Goal: Task Accomplishment & Management: Complete application form

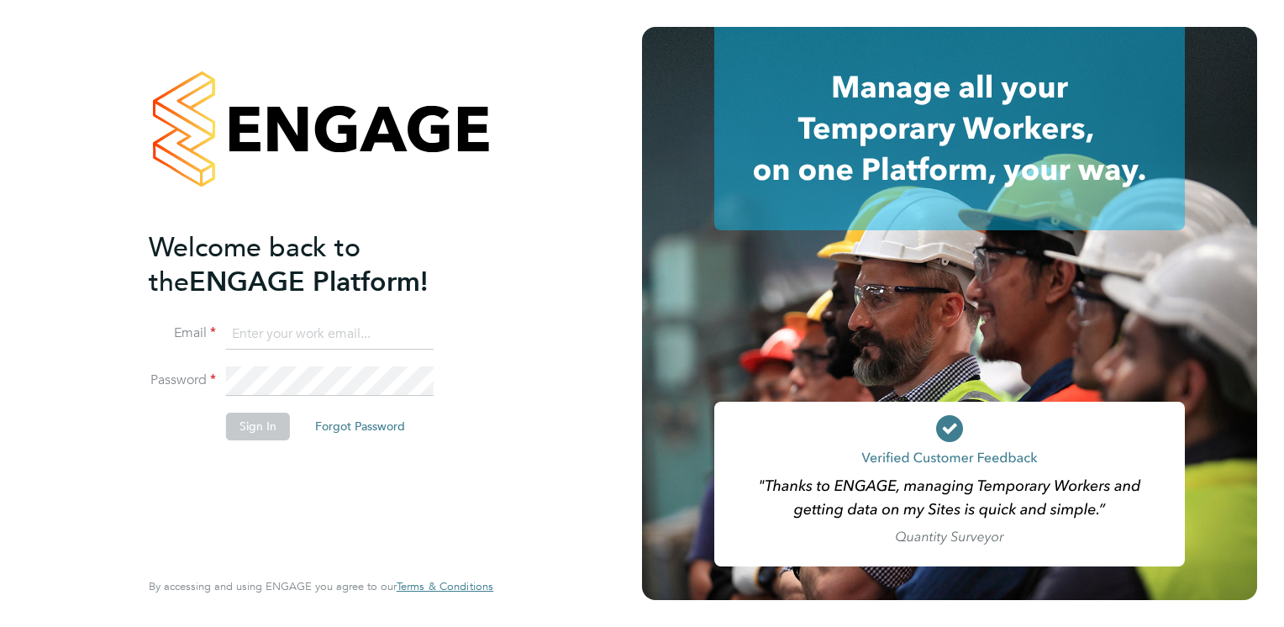
click at [251, 340] on input at bounding box center [330, 334] width 208 height 30
type input "[PERSON_NAME][EMAIL_ADDRESS][PERSON_NAME][DOMAIN_NAME]"
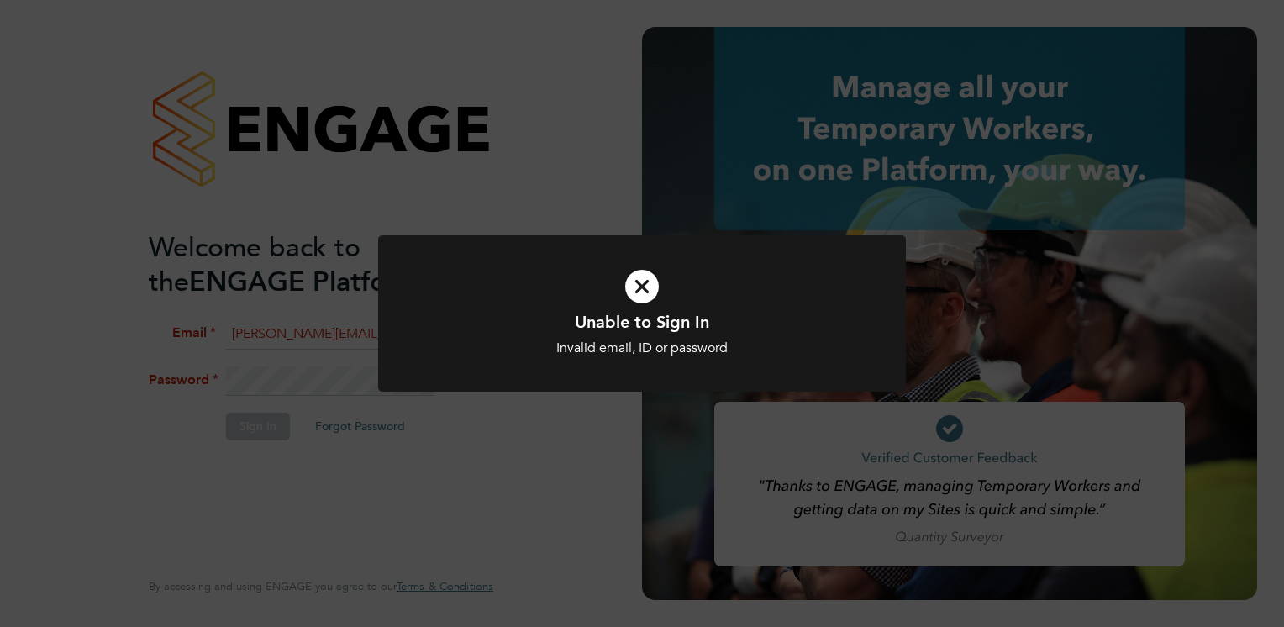
click at [438, 436] on div "Unable to Sign In Invalid email, ID or password Cancel Okay" at bounding box center [642, 313] width 1284 height 627
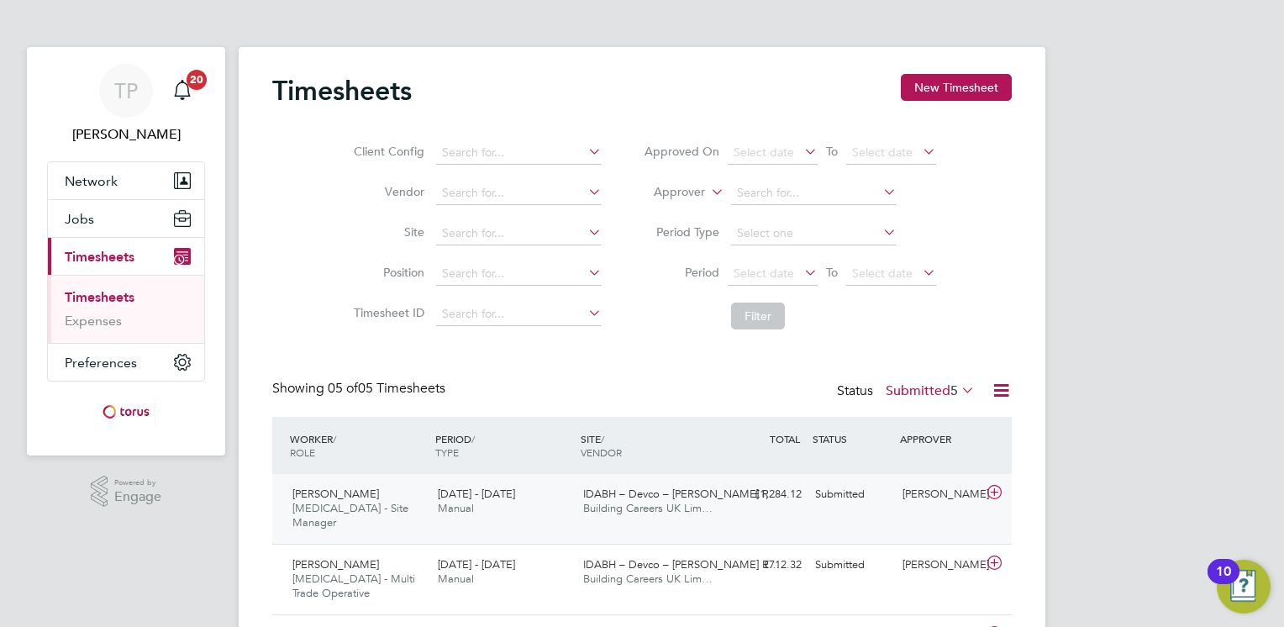
click at [998, 493] on icon at bounding box center [994, 492] width 21 height 13
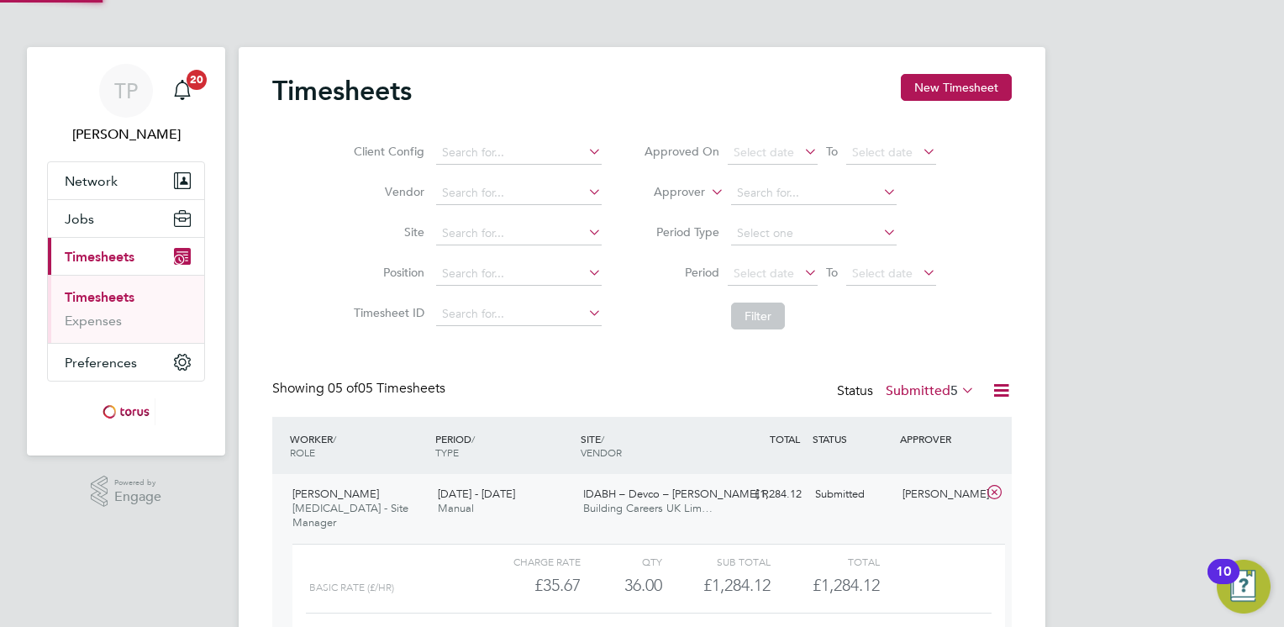
scroll to position [28, 163]
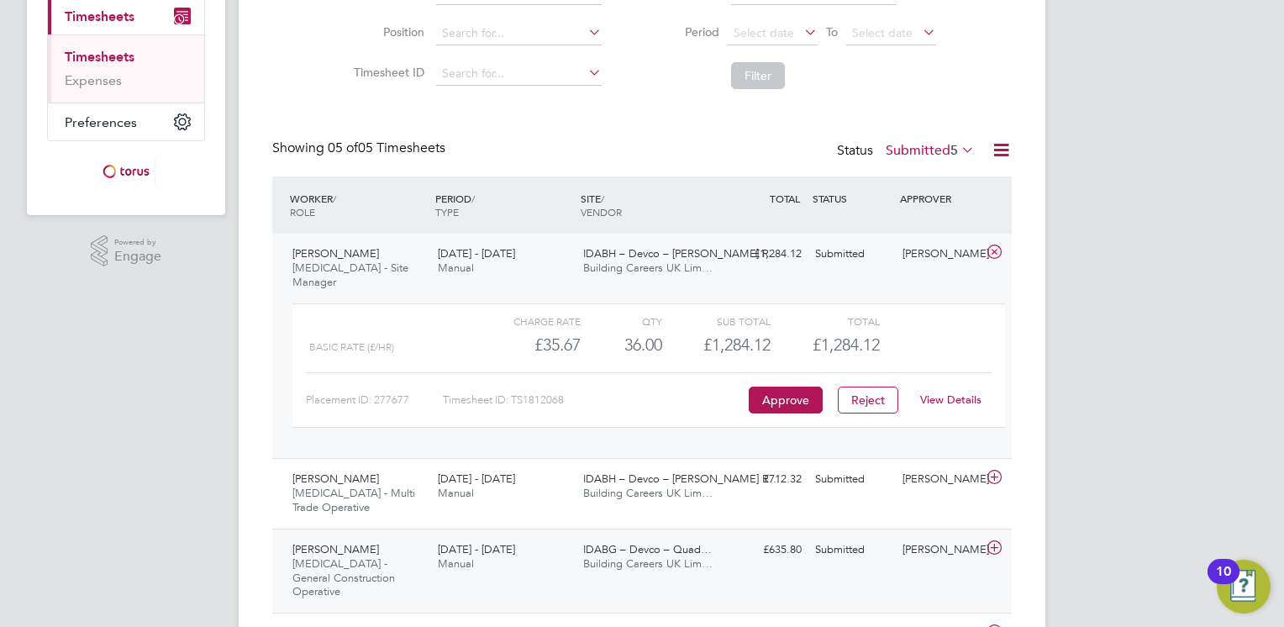
scroll to position [252, 0]
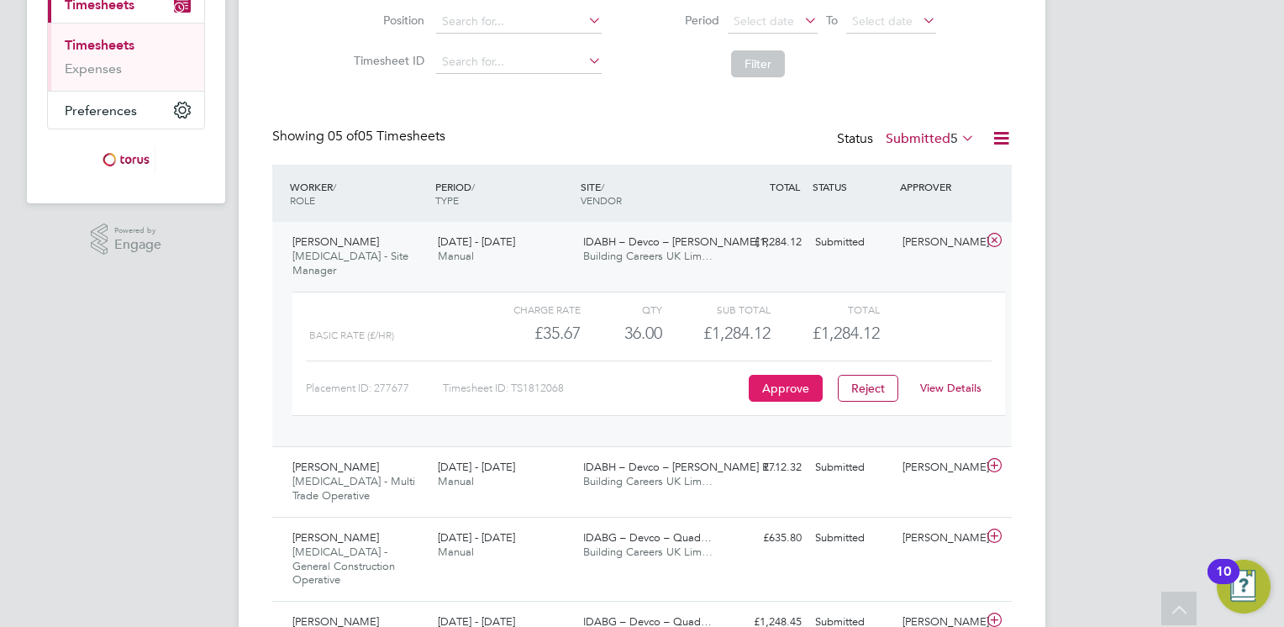
click at [787, 375] on button "Approve" at bounding box center [786, 388] width 74 height 27
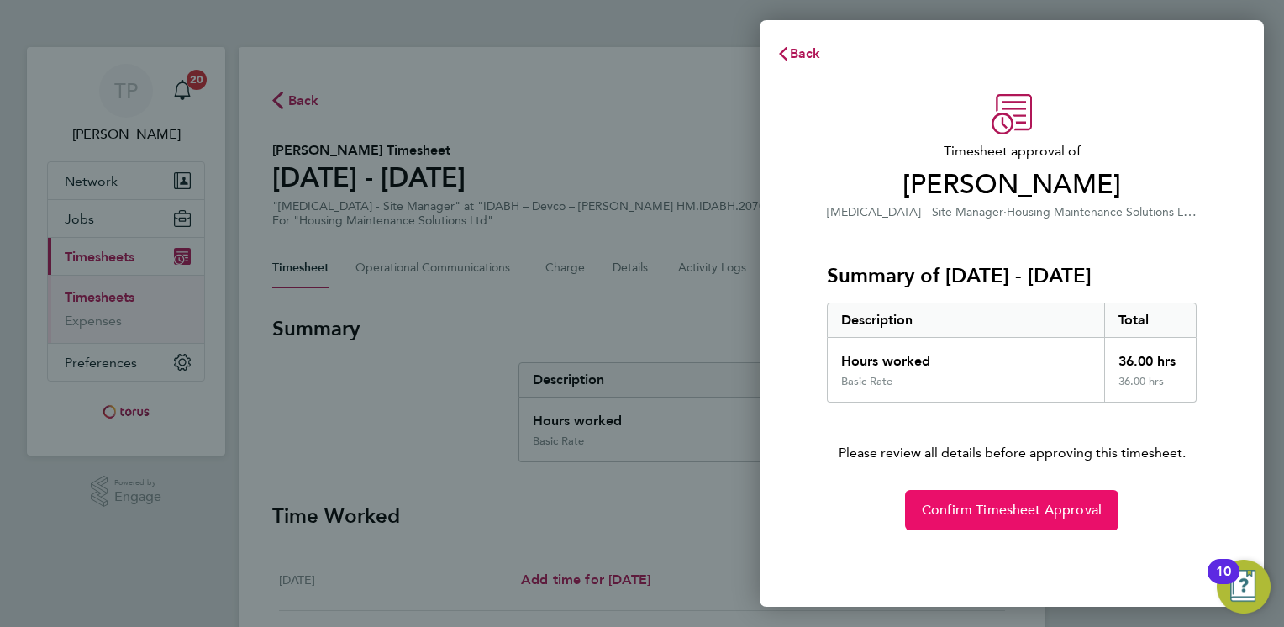
click at [930, 507] on span "Confirm Timesheet Approval" at bounding box center [1012, 510] width 180 height 17
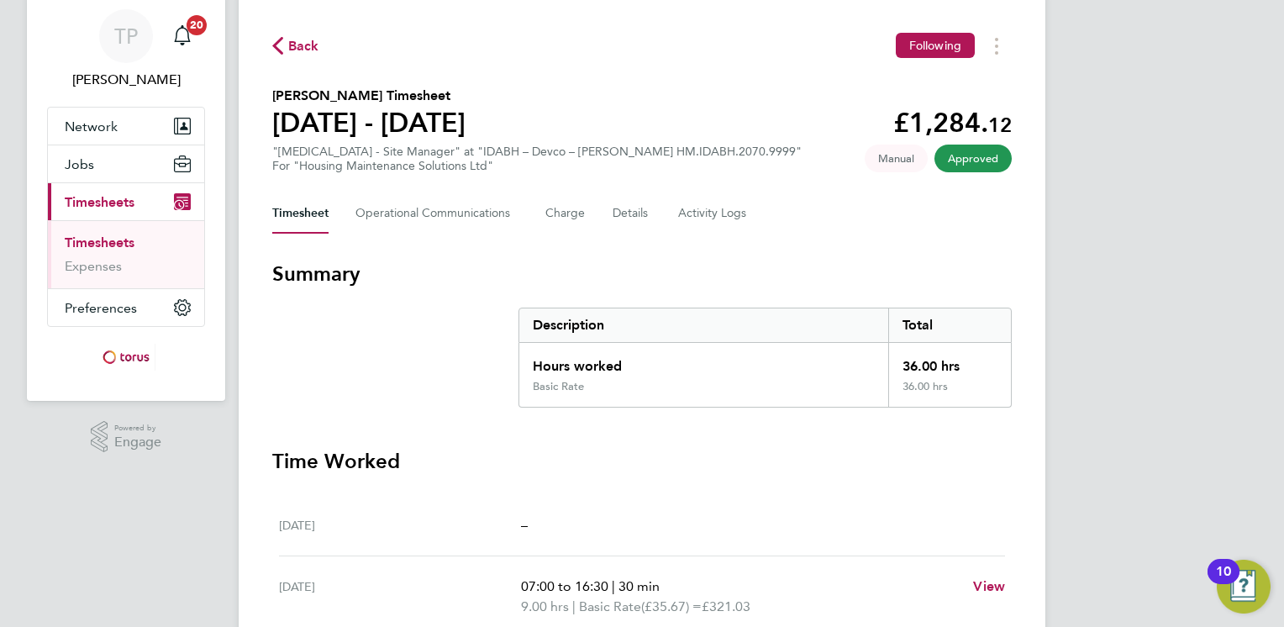
scroll to position [84, 0]
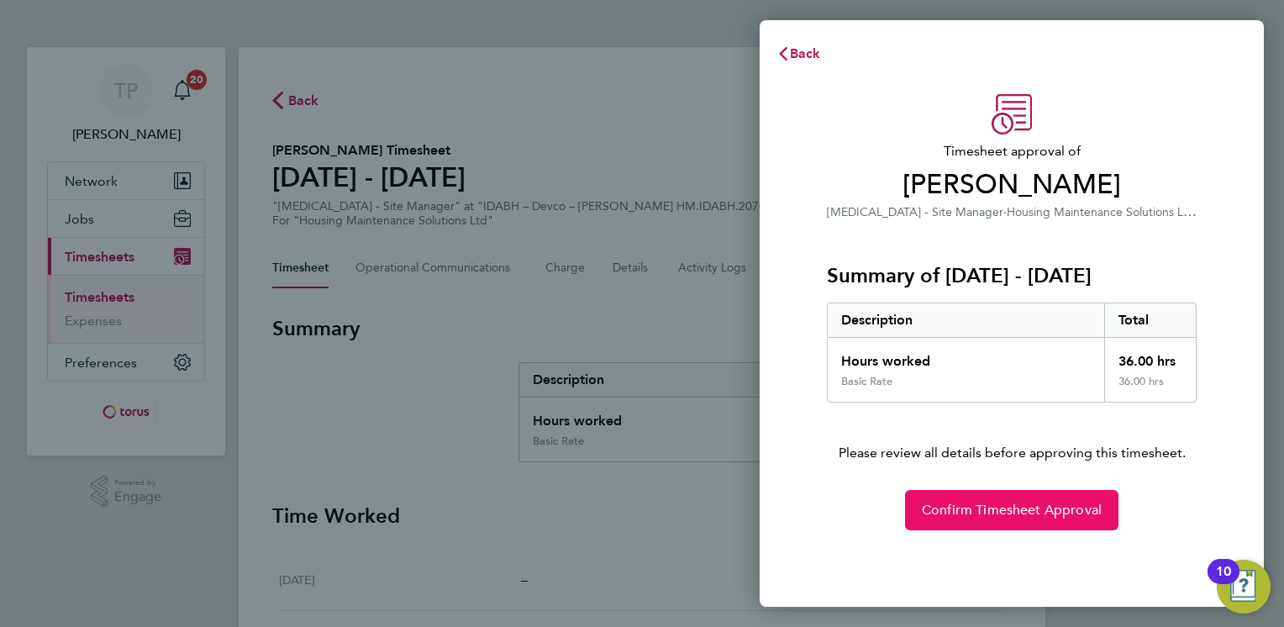
click at [1068, 508] on span "Confirm Timesheet Approval" at bounding box center [1012, 510] width 180 height 17
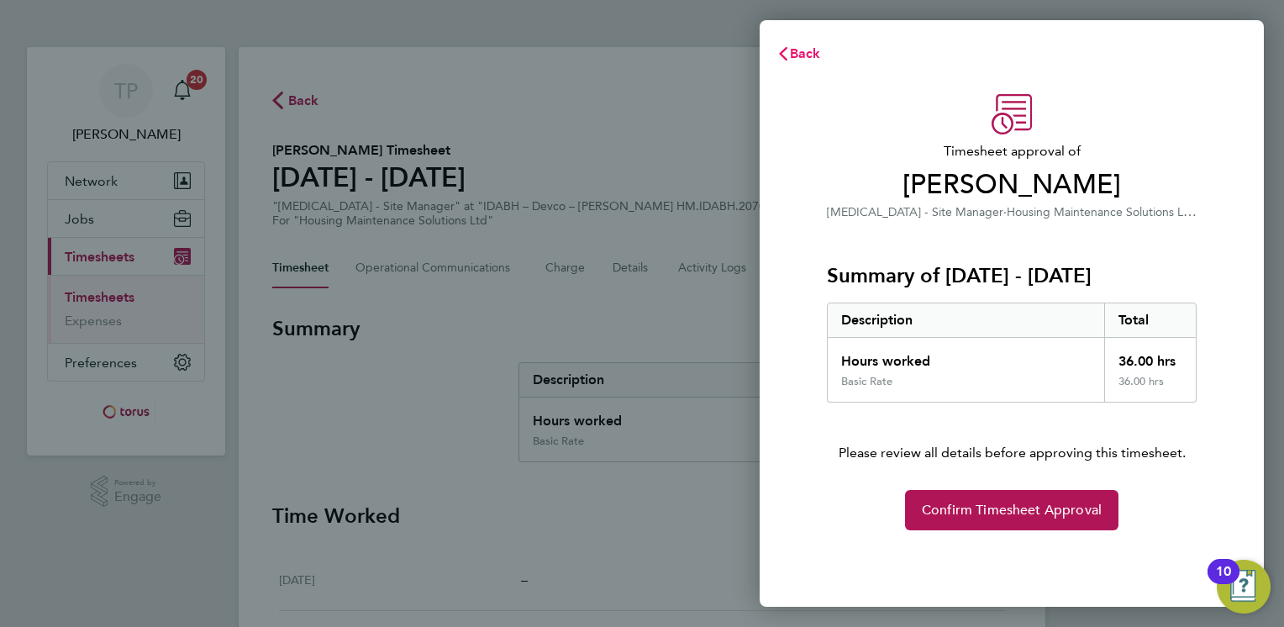
click at [799, 52] on span "Back" at bounding box center [805, 53] width 31 height 16
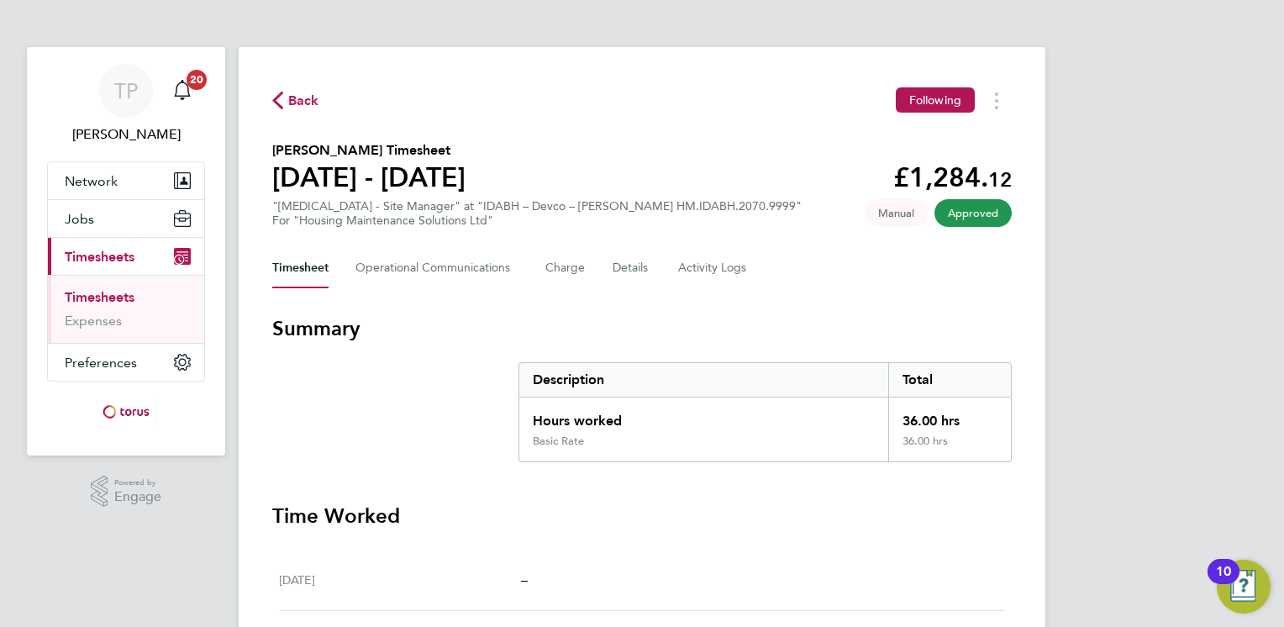
click at [306, 102] on span "Back" at bounding box center [303, 101] width 31 height 20
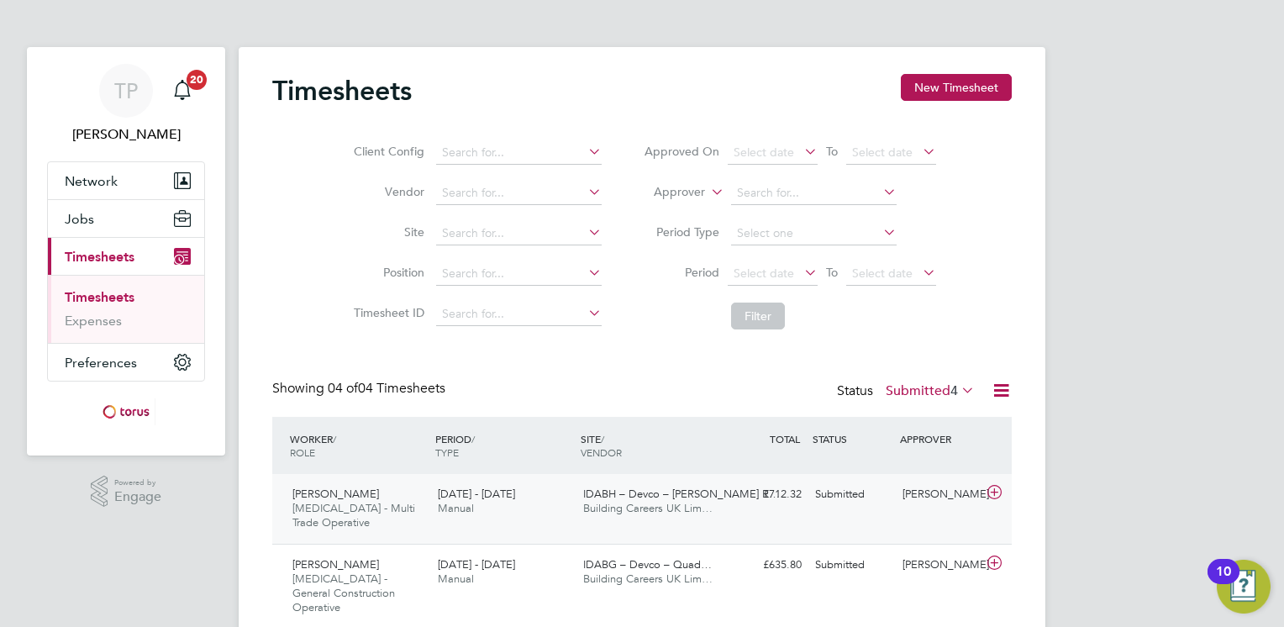
click at [996, 493] on icon at bounding box center [994, 492] width 21 height 13
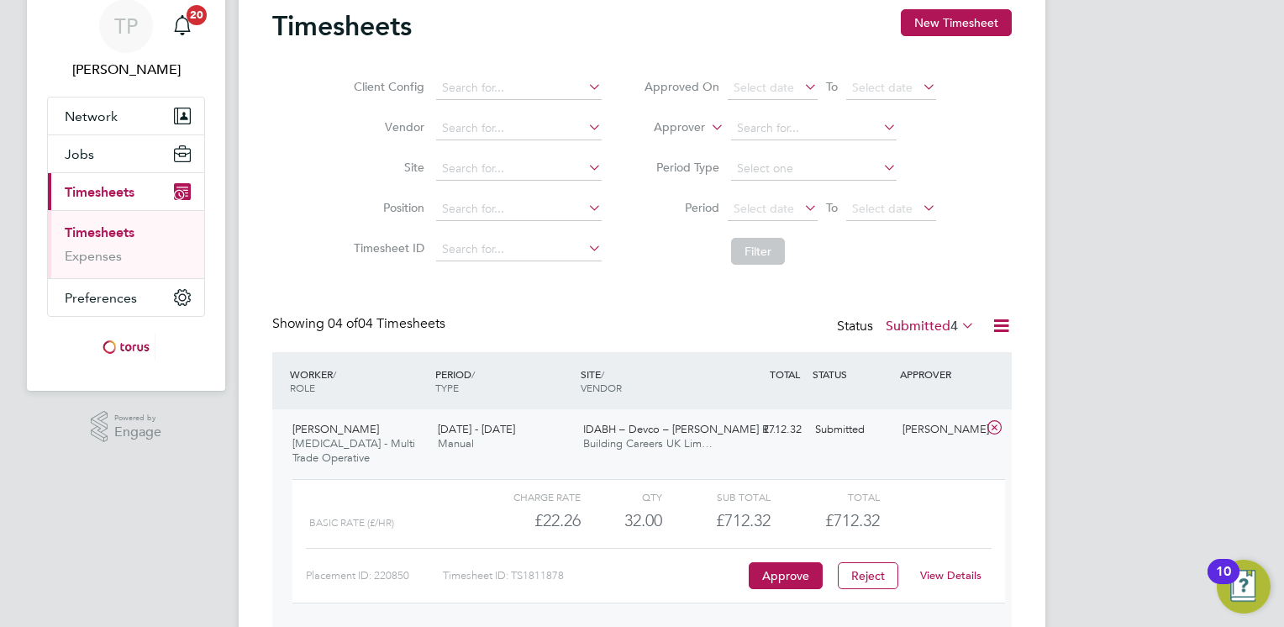
scroll to position [84, 0]
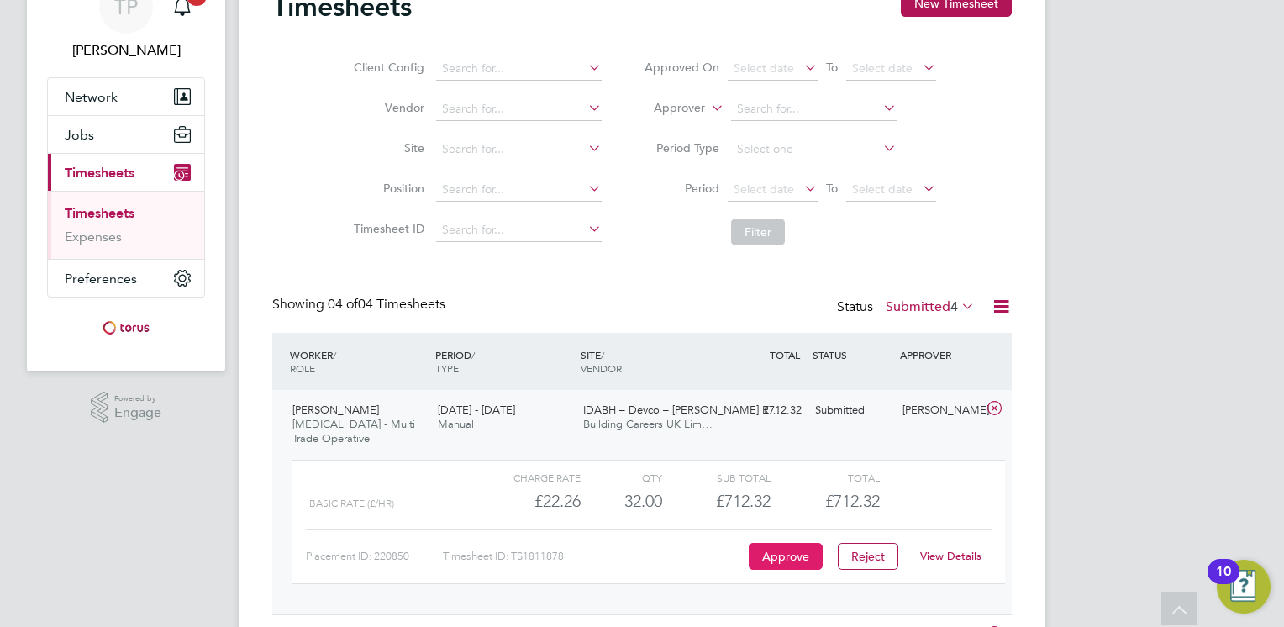
click at [786, 554] on button "Approve" at bounding box center [786, 556] width 74 height 27
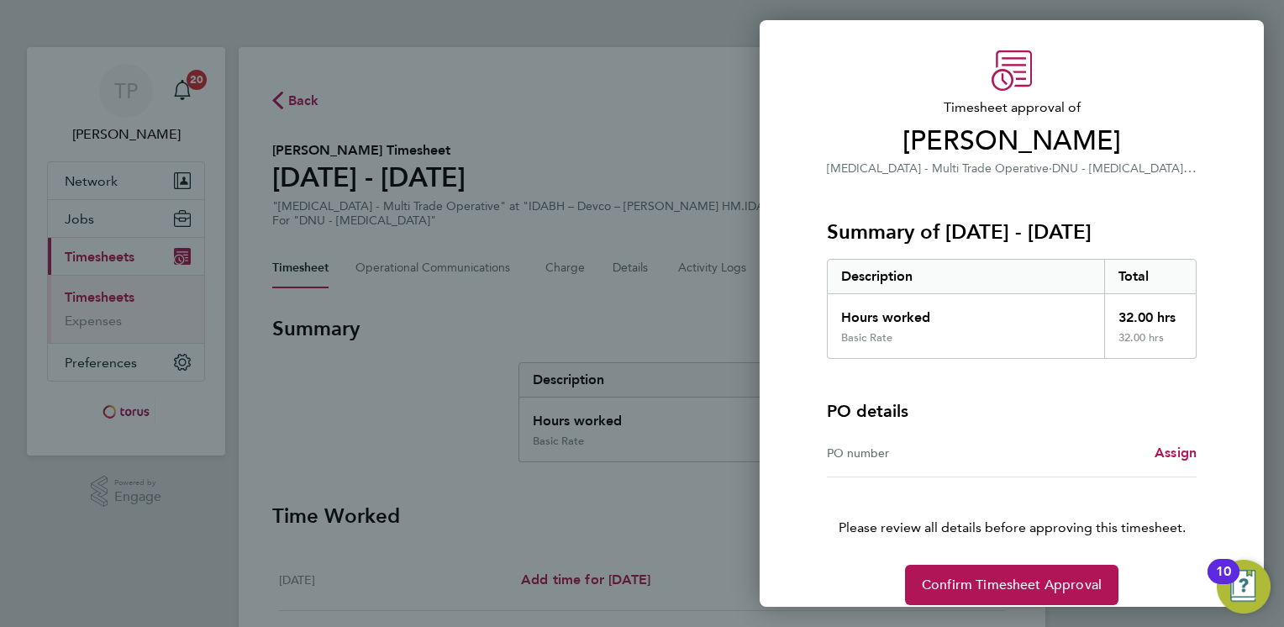
scroll to position [61, 0]
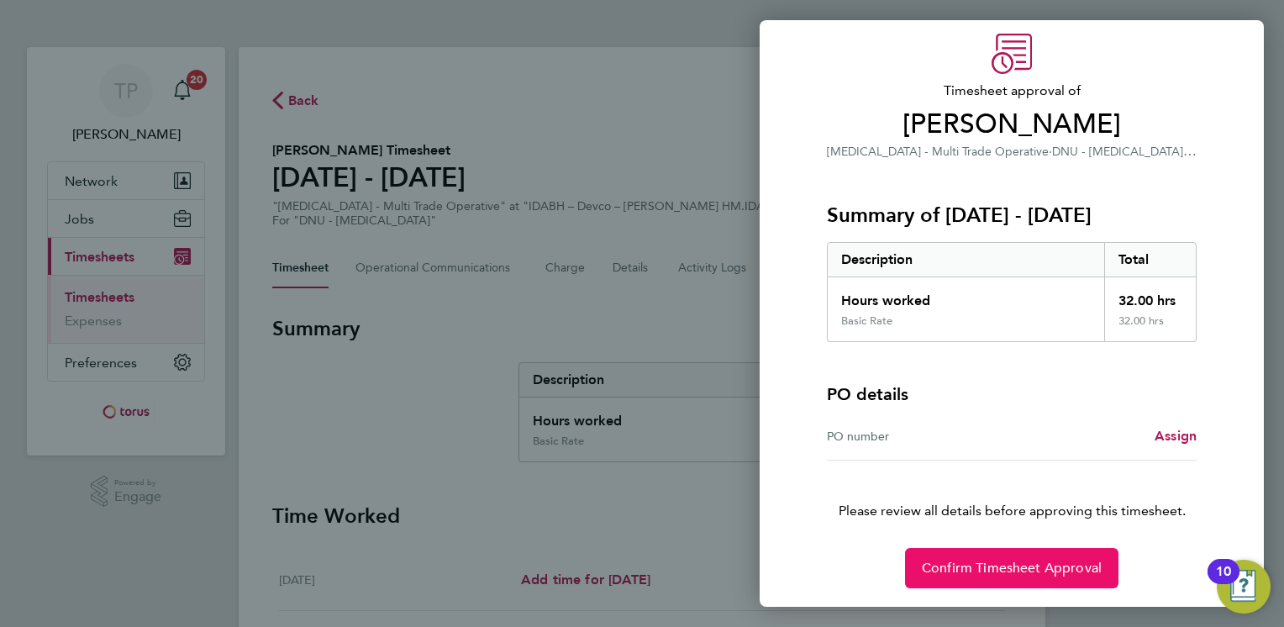
click at [977, 564] on span "Confirm Timesheet Approval" at bounding box center [1012, 568] width 180 height 17
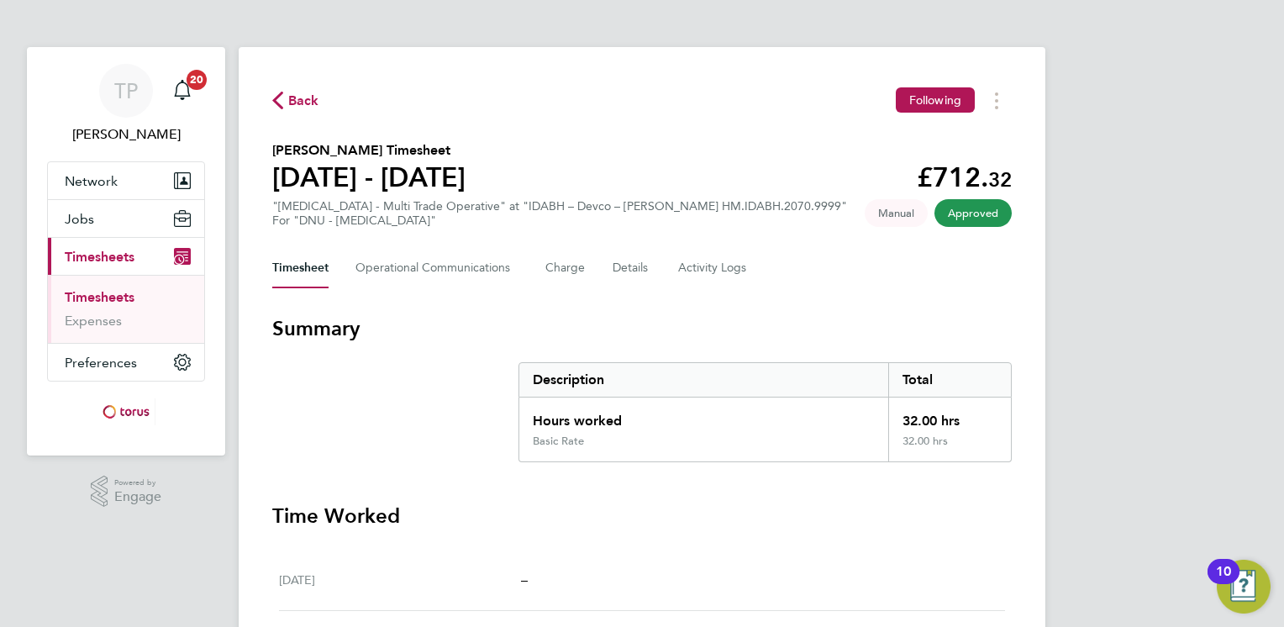
click at [293, 103] on span "Back" at bounding box center [303, 101] width 31 height 20
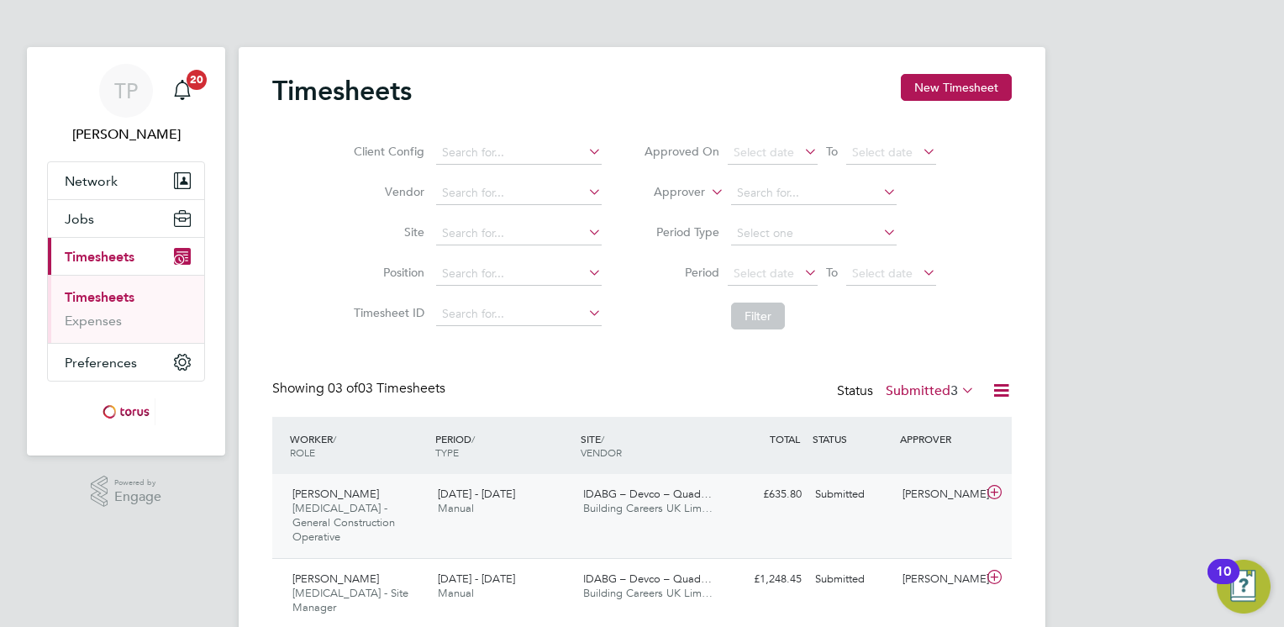
click at [994, 487] on icon at bounding box center [994, 492] width 21 height 13
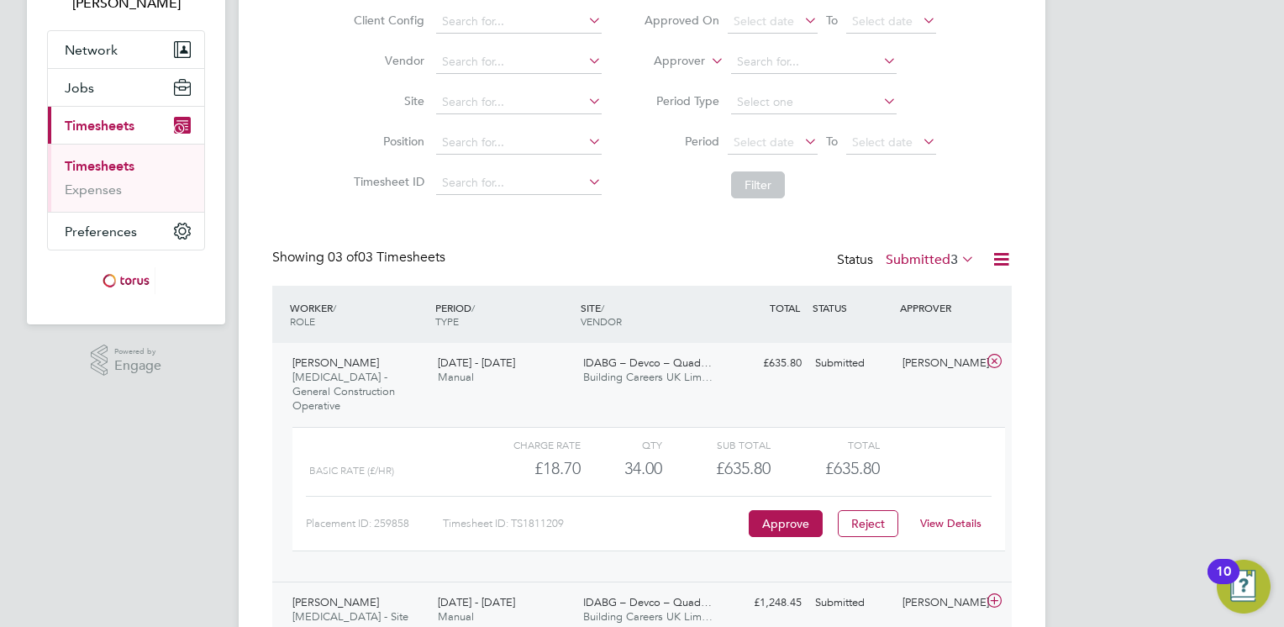
scroll to position [243, 0]
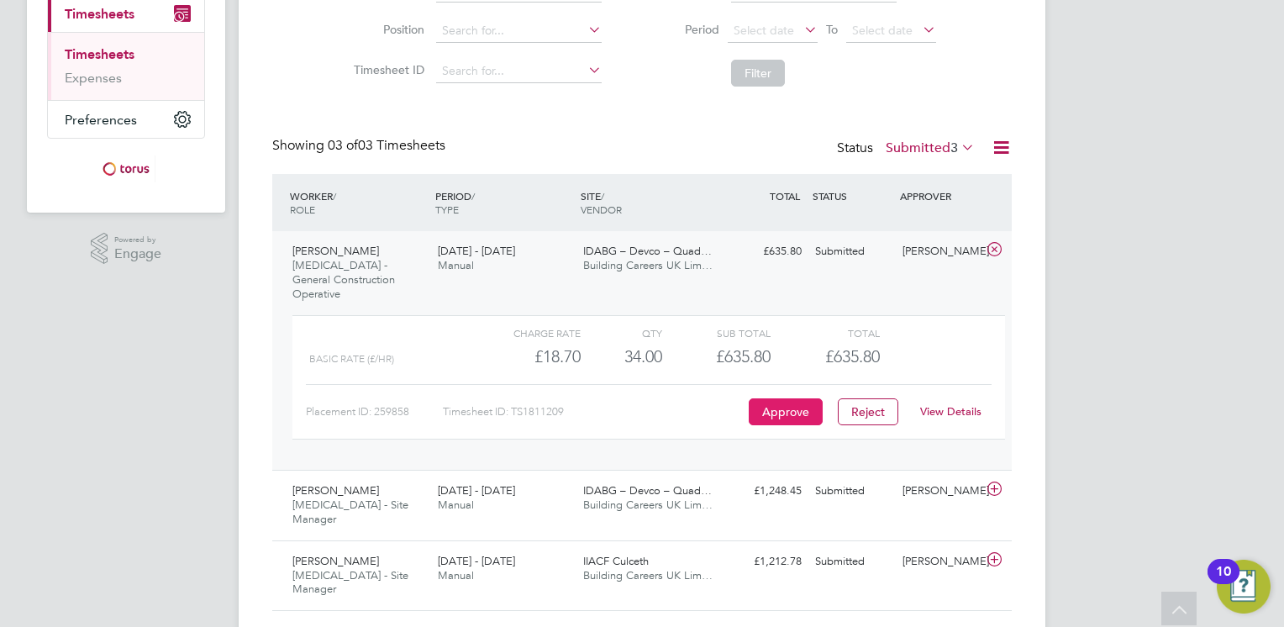
click at [785, 398] on button "Approve" at bounding box center [786, 411] width 74 height 27
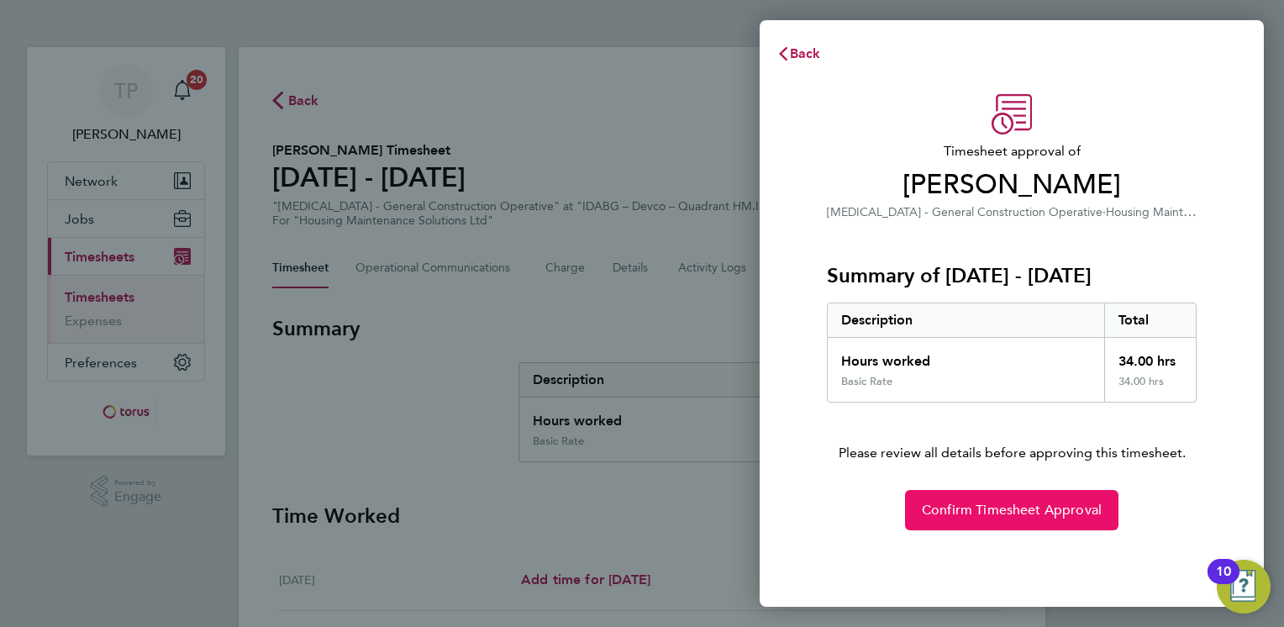
click at [975, 504] on span "Confirm Timesheet Approval" at bounding box center [1012, 510] width 180 height 17
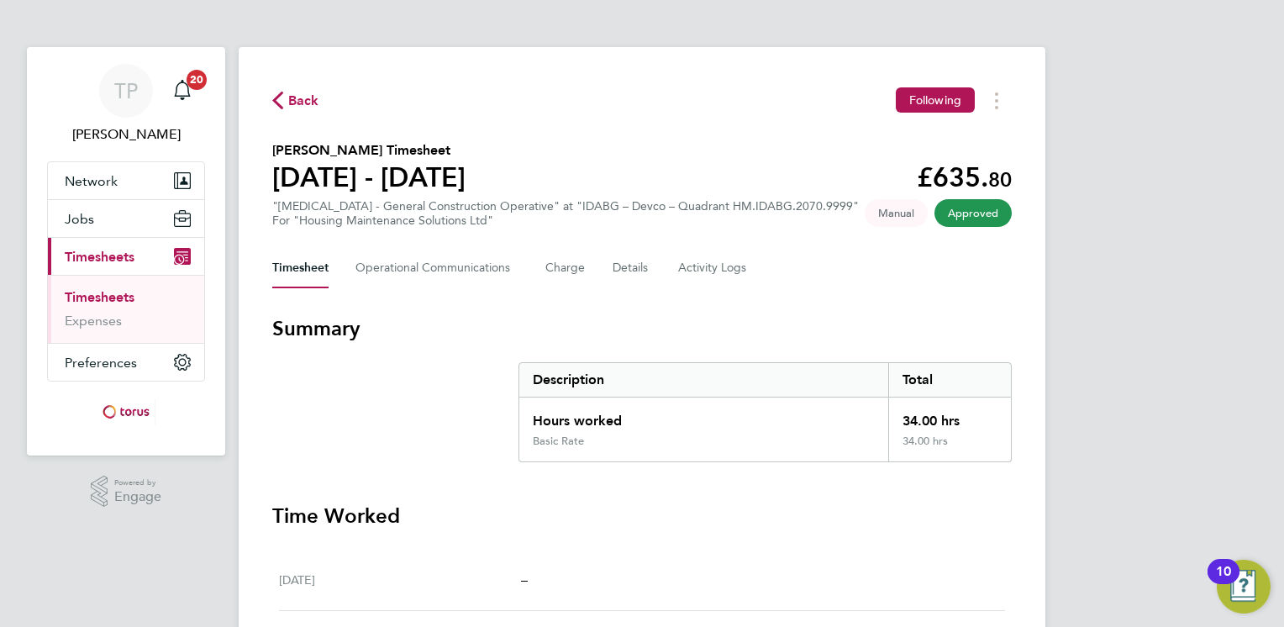
click at [302, 102] on span "Back" at bounding box center [303, 101] width 31 height 20
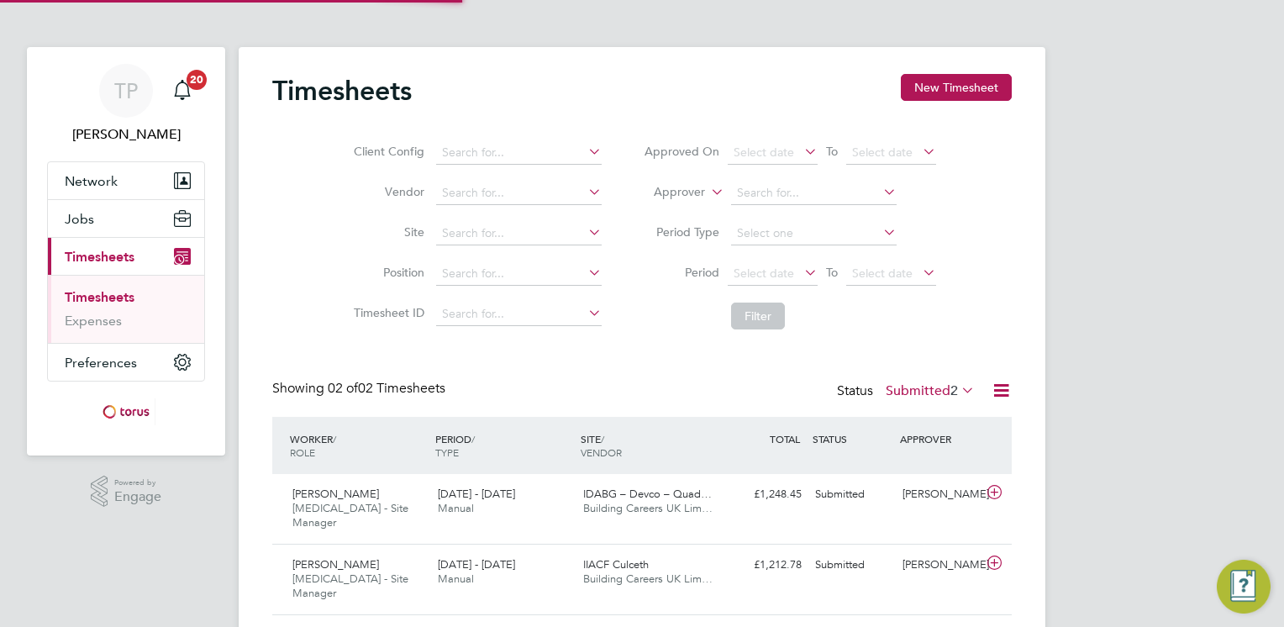
scroll to position [42, 146]
click at [992, 491] on icon at bounding box center [994, 492] width 21 height 13
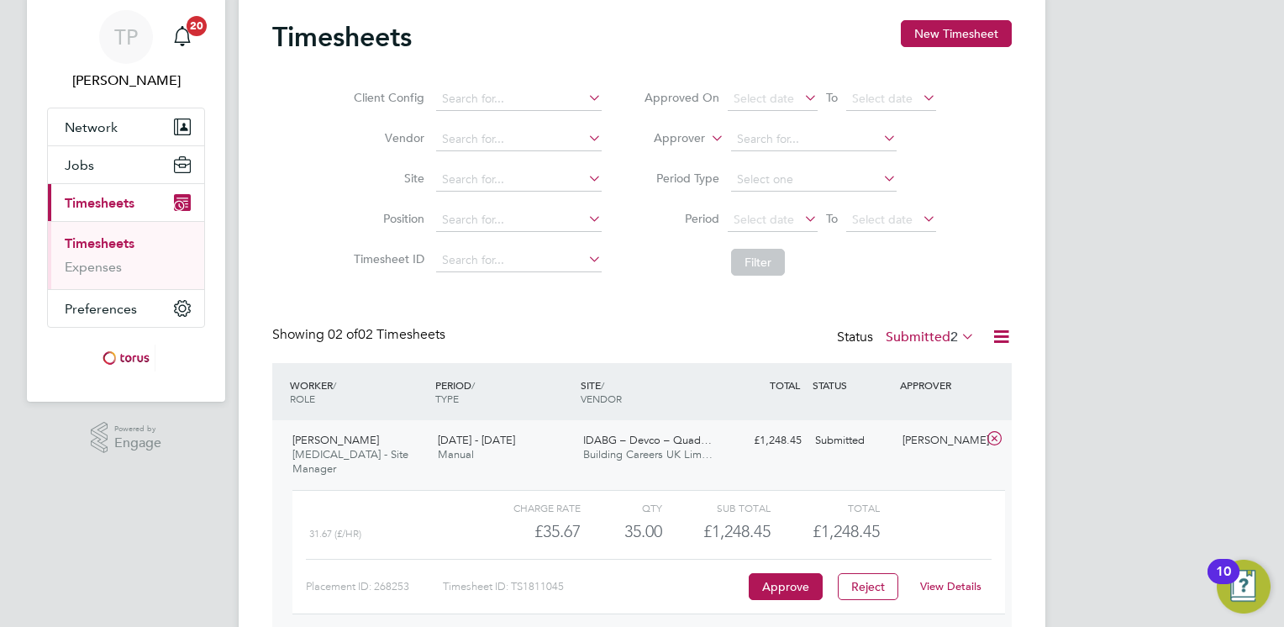
scroll to position [84, 0]
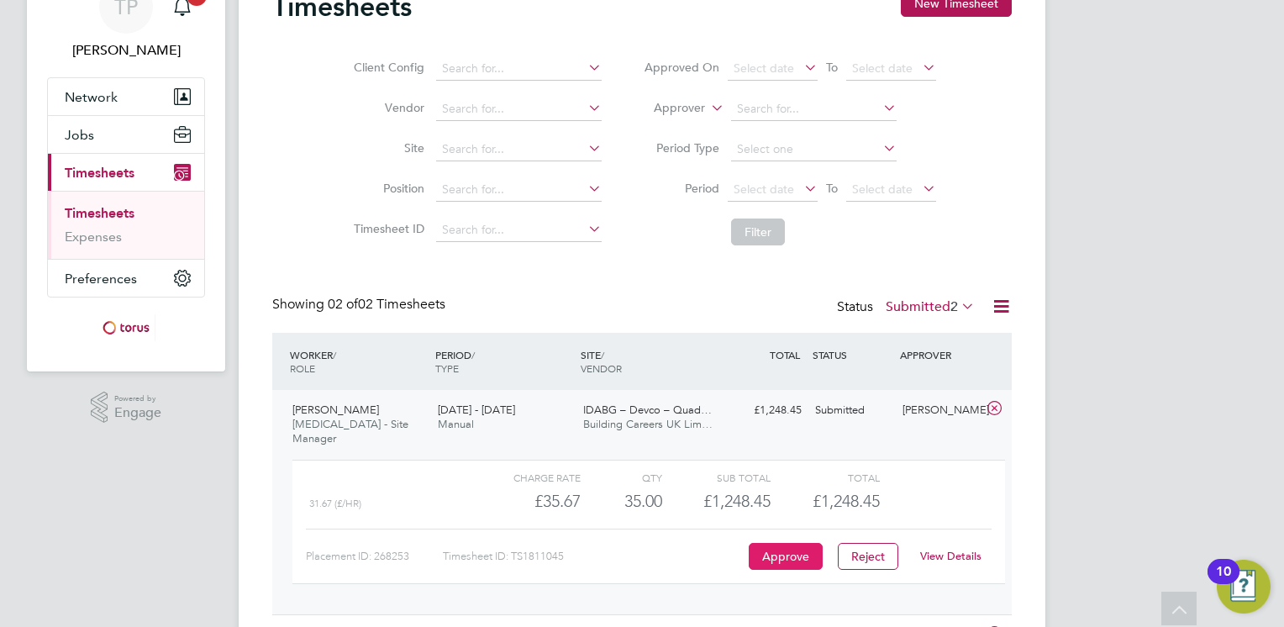
click at [785, 543] on button "Approve" at bounding box center [786, 556] width 74 height 27
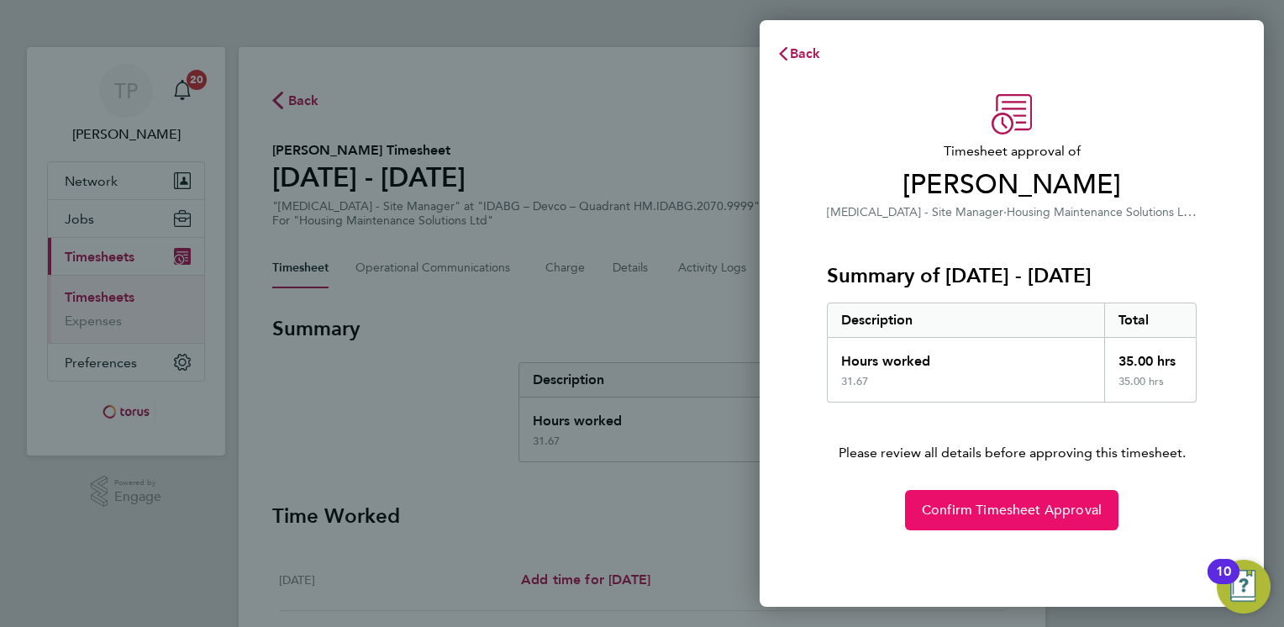
click at [947, 508] on span "Confirm Timesheet Approval" at bounding box center [1012, 510] width 180 height 17
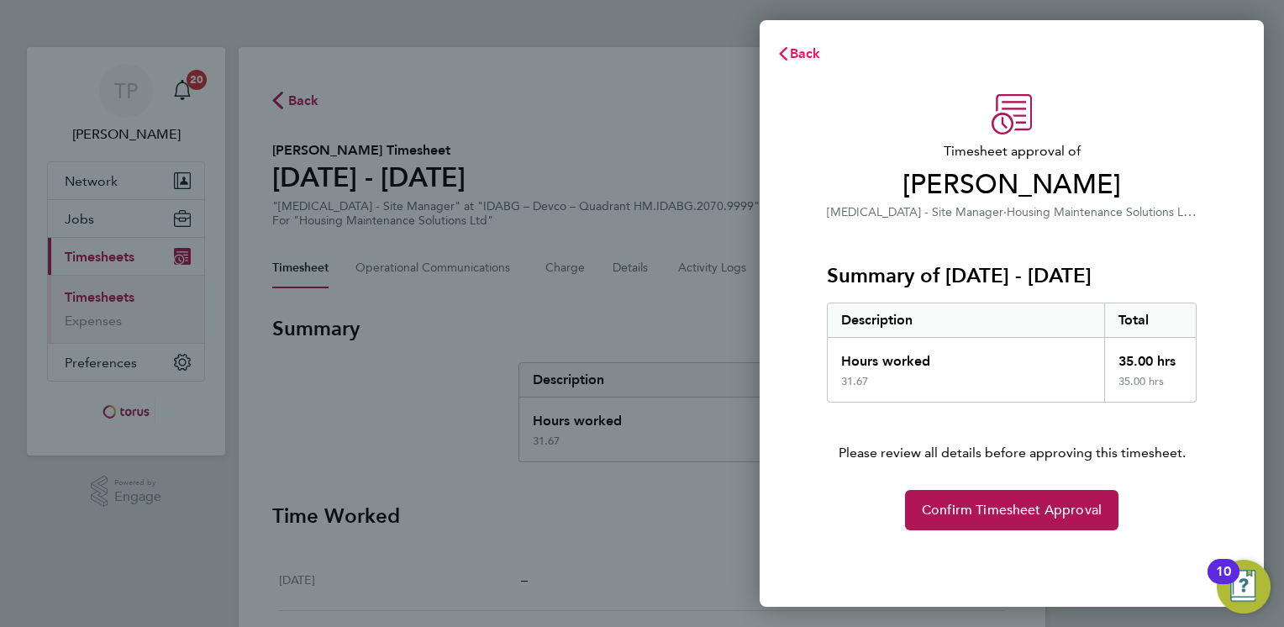
click at [810, 55] on span "Back" at bounding box center [805, 53] width 31 height 16
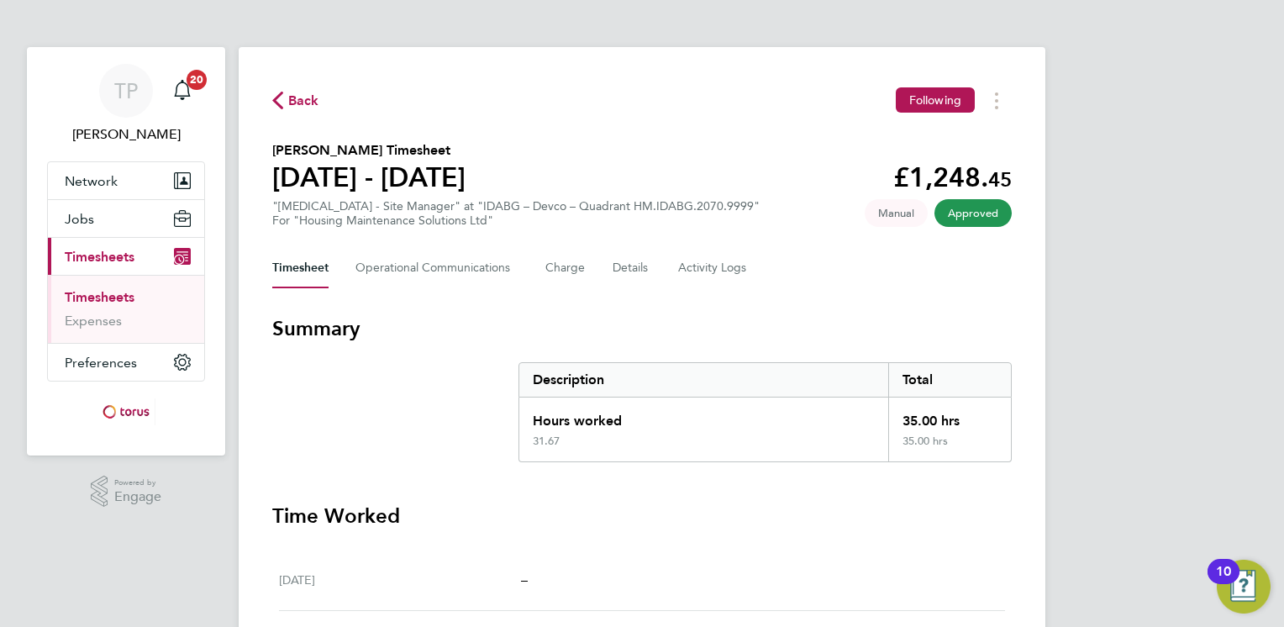
click at [308, 93] on span "Back" at bounding box center [303, 101] width 31 height 20
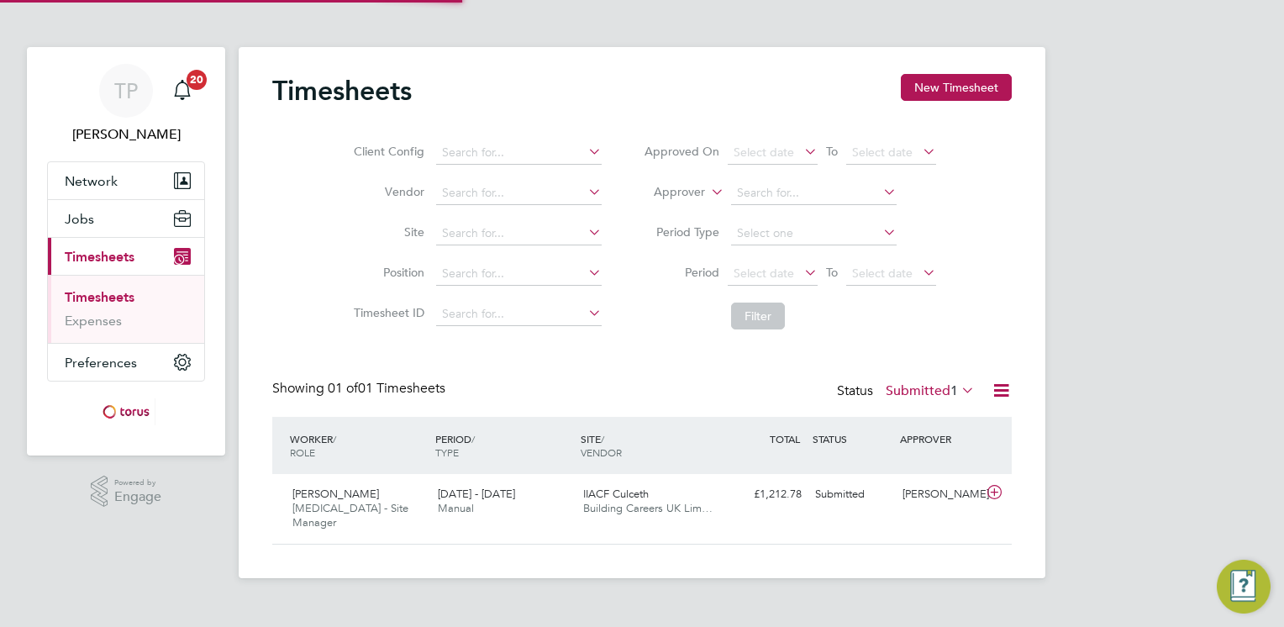
scroll to position [42, 146]
click at [992, 493] on icon at bounding box center [994, 492] width 21 height 13
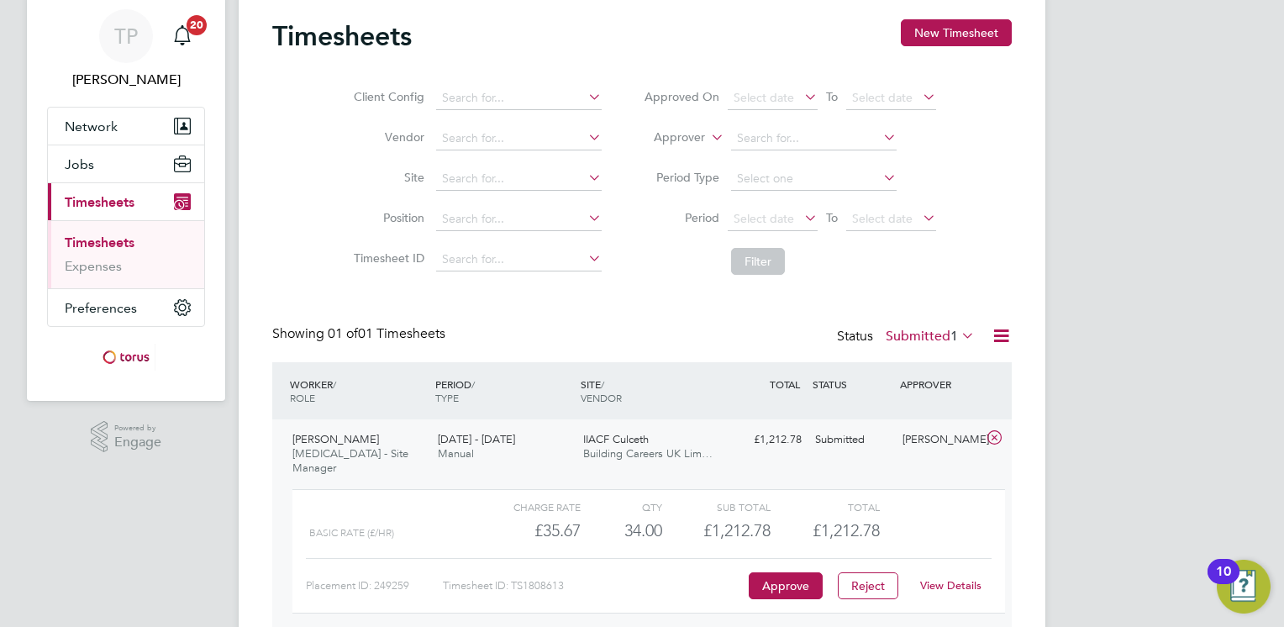
scroll to position [84, 0]
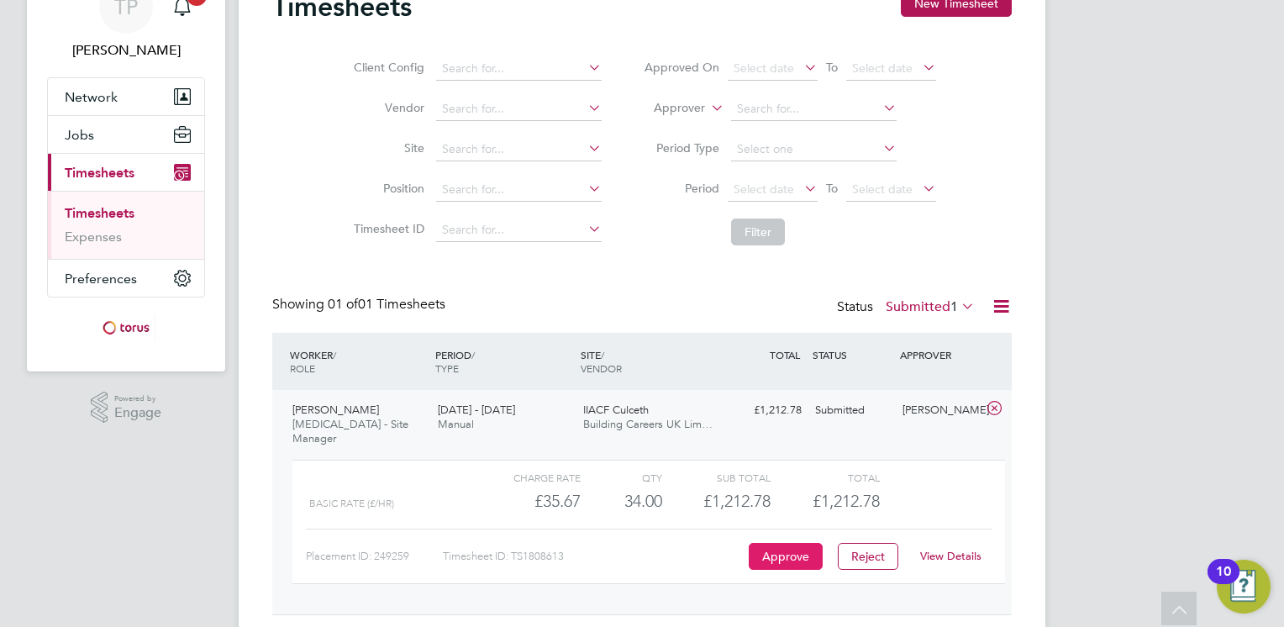
click at [797, 543] on button "Approve" at bounding box center [786, 556] width 74 height 27
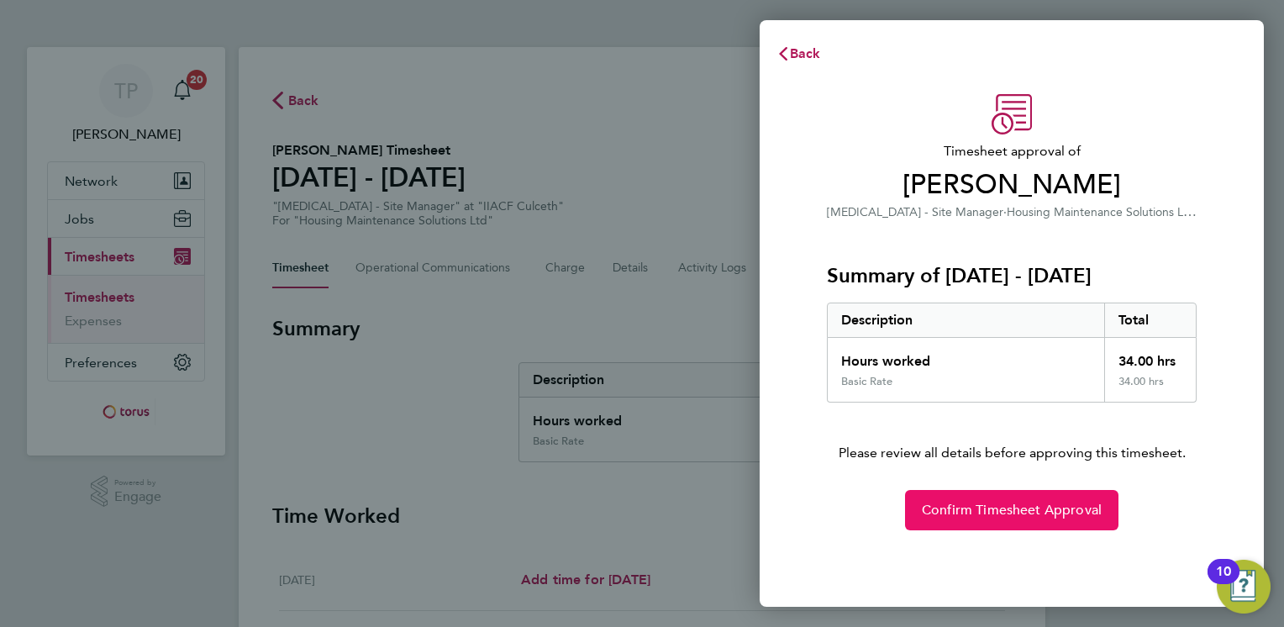
click at [1005, 507] on span "Confirm Timesheet Approval" at bounding box center [1012, 510] width 180 height 17
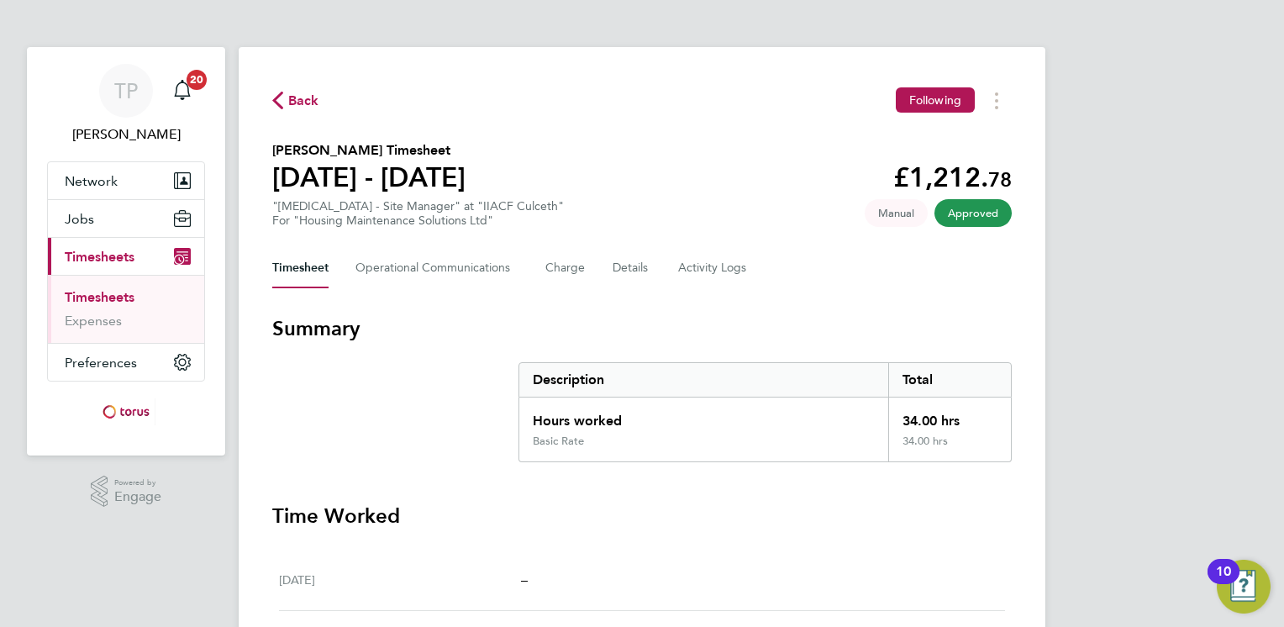
click at [298, 100] on span "Back" at bounding box center [303, 101] width 31 height 20
